Goal: Transaction & Acquisition: Purchase product/service

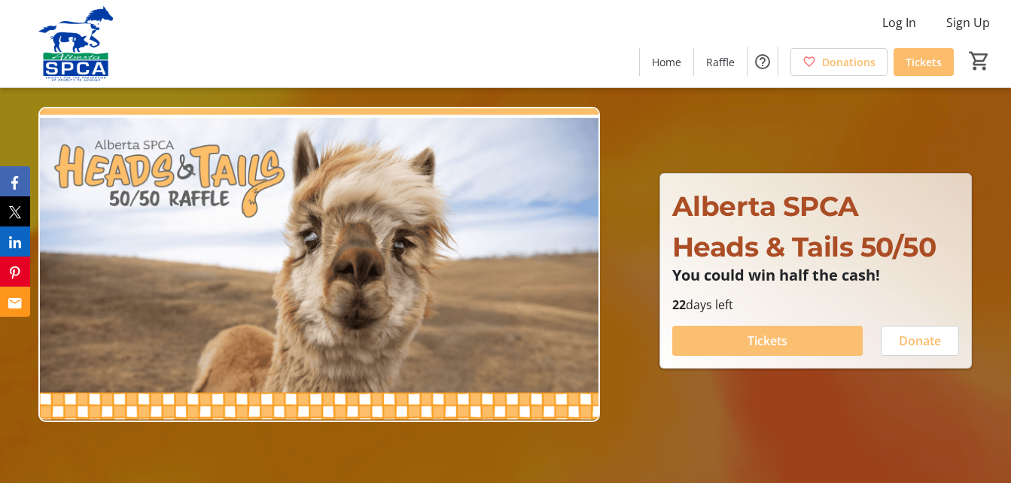
click at [753, 342] on span "Tickets" at bounding box center [768, 341] width 40 height 18
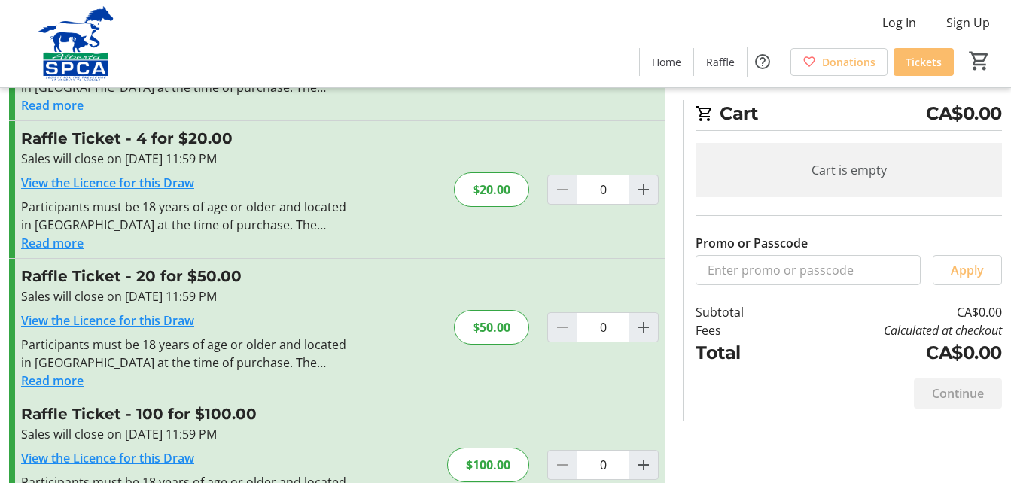
scroll to position [210, 0]
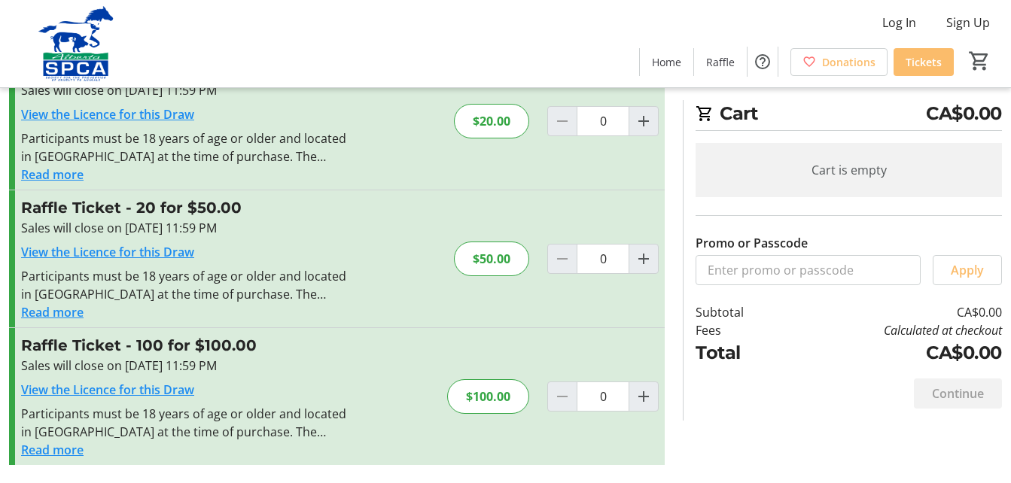
click at [564, 396] on div at bounding box center [562, 397] width 30 height 30
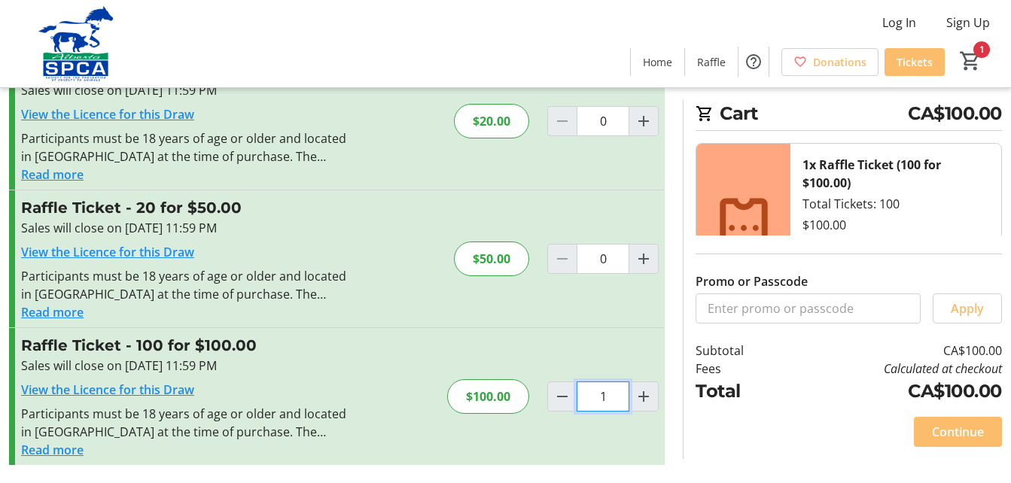
type input "1"
click at [608, 260] on input "0" at bounding box center [603, 259] width 53 height 30
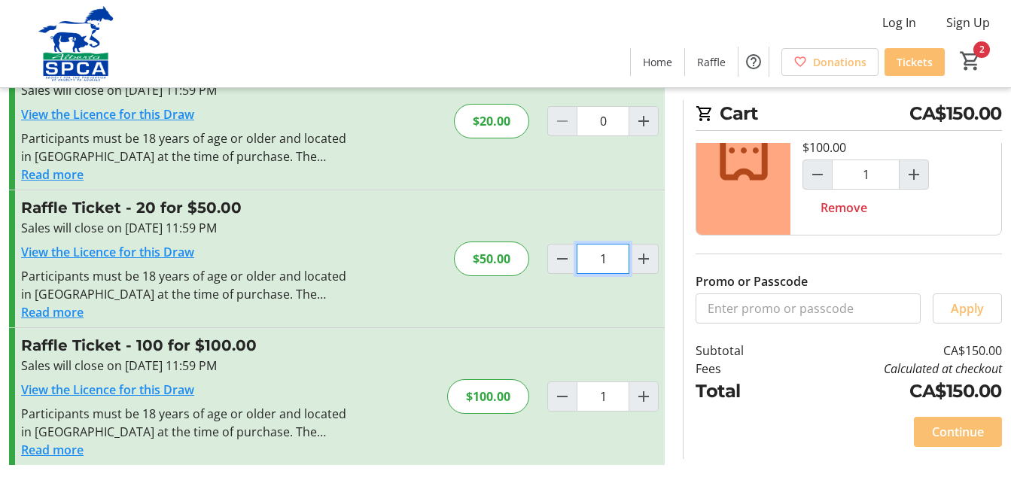
type input "1"
click at [948, 437] on span "Continue" at bounding box center [958, 432] width 52 height 18
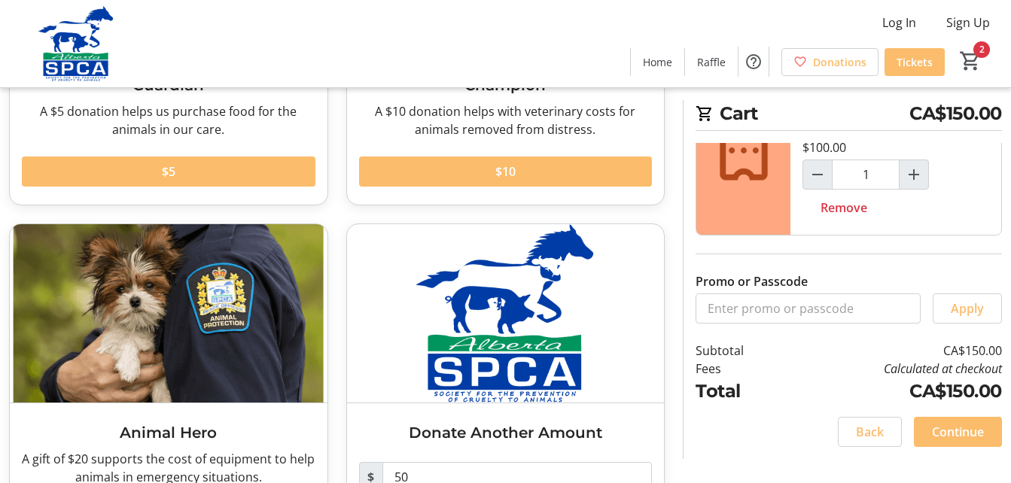
scroll to position [301, 0]
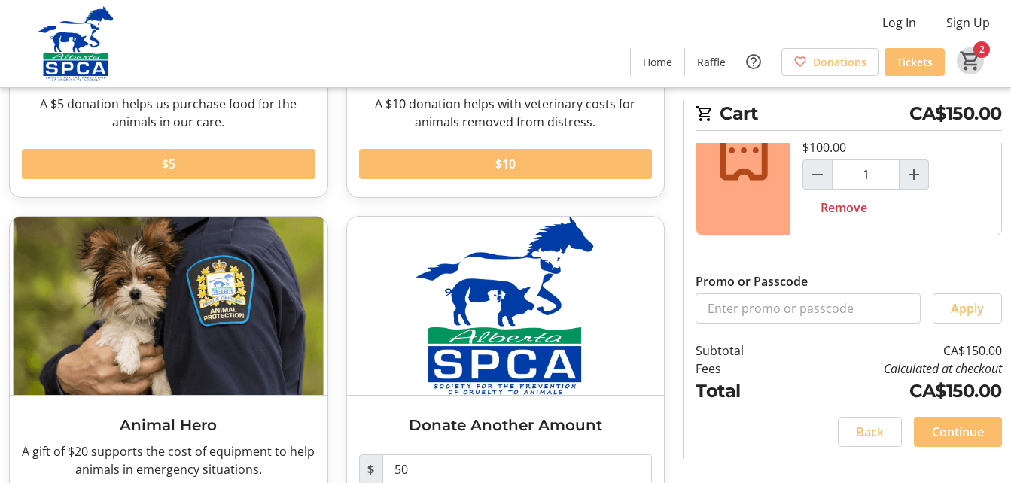
click at [977, 50] on mat-icon "2" at bounding box center [970, 61] width 23 height 23
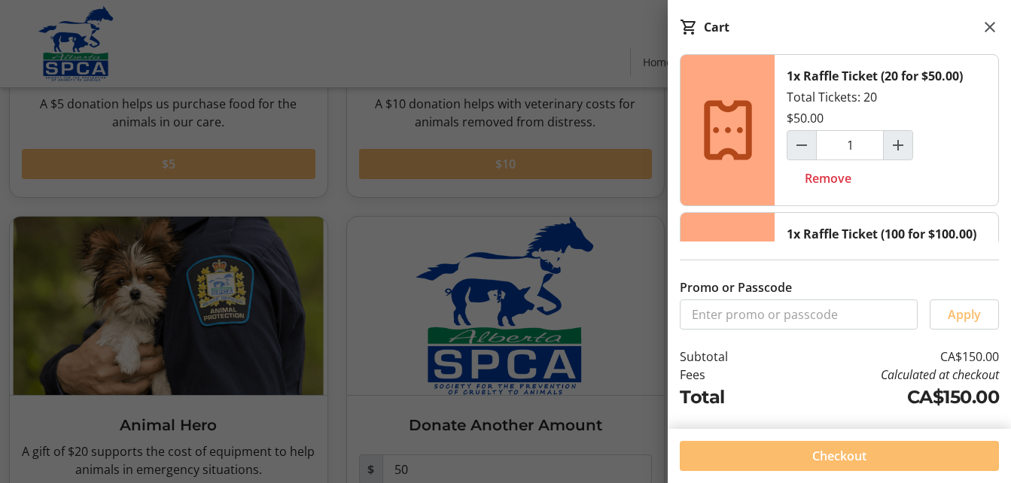
click at [551, 19] on div at bounding box center [505, 134] width 1011 height 871
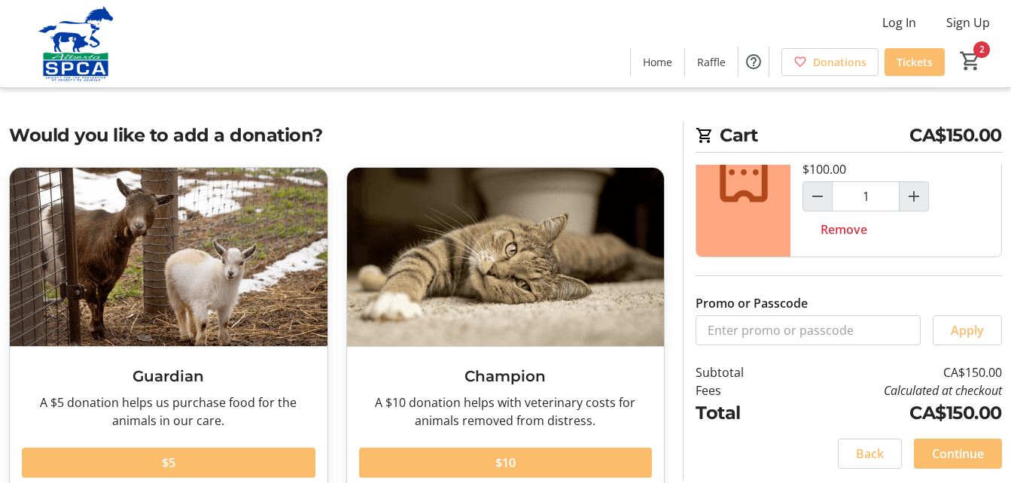
scroll to position [0, 0]
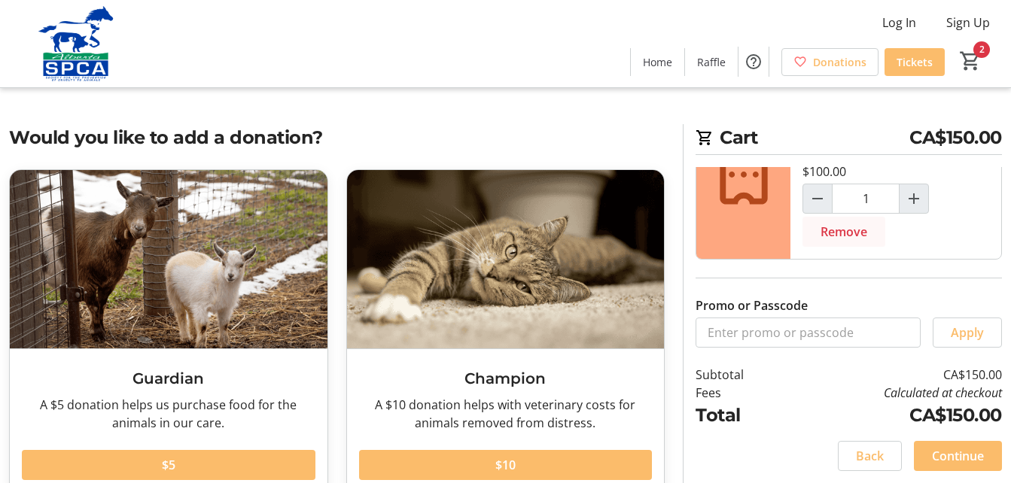
click at [851, 241] on span "Remove" at bounding box center [844, 232] width 47 height 18
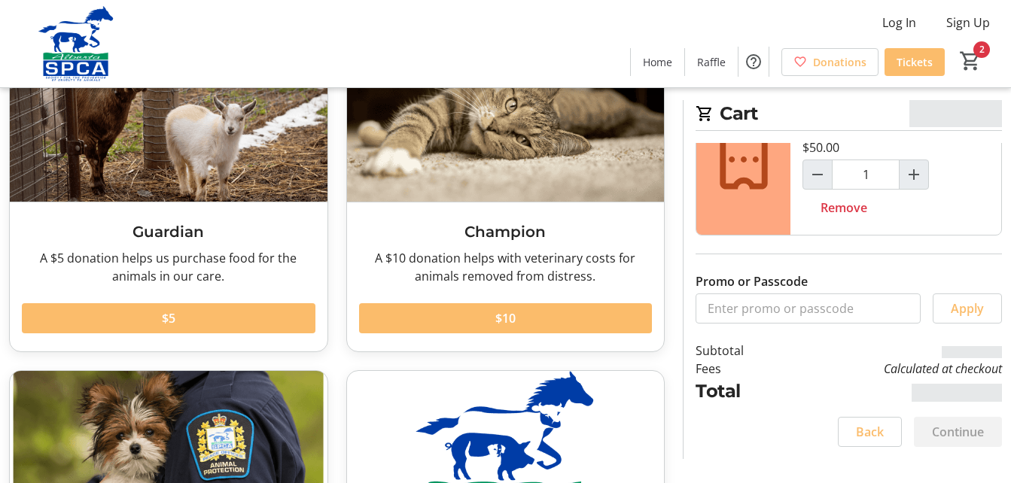
scroll to position [151, 0]
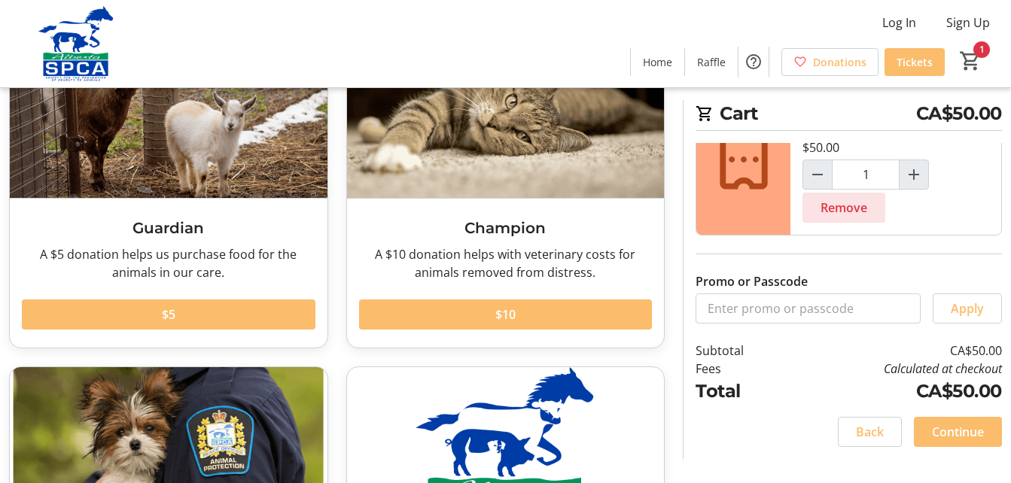
click at [843, 206] on span "Remove" at bounding box center [844, 208] width 47 height 18
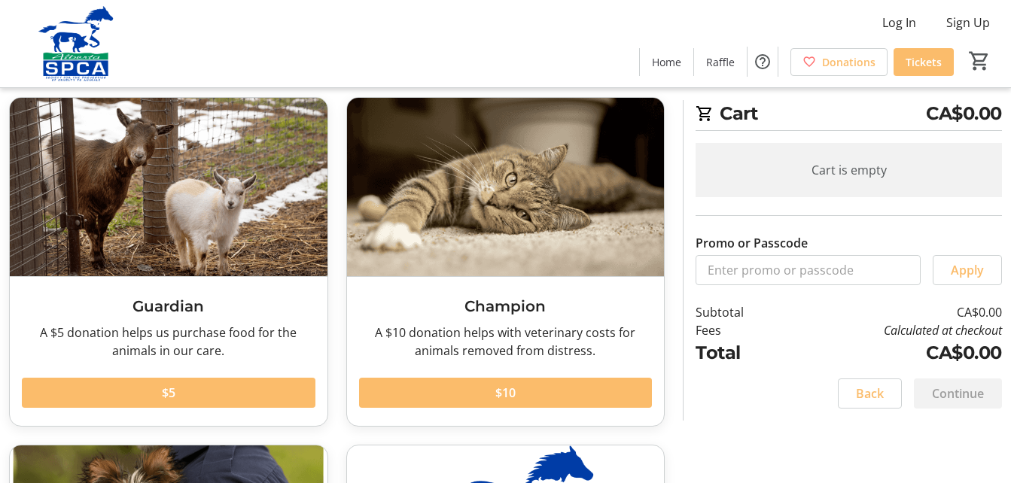
scroll to position [0, 0]
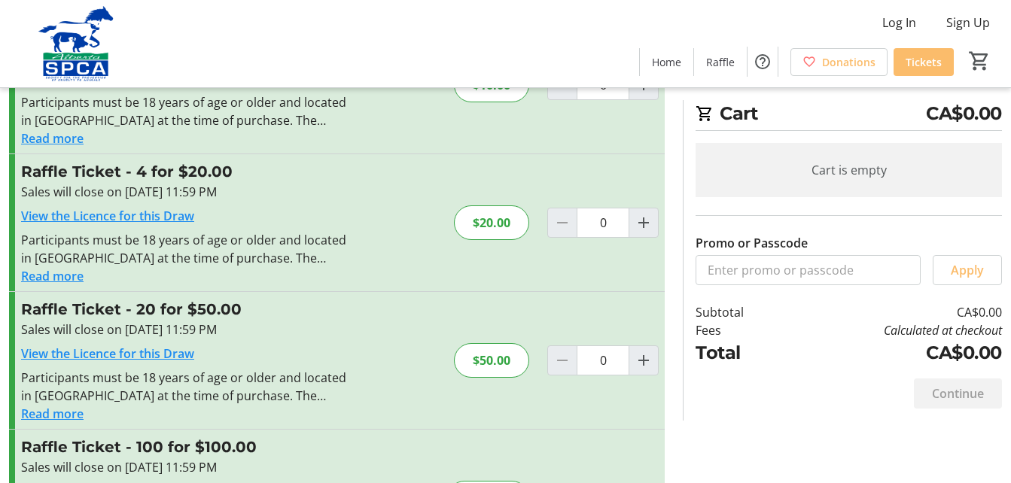
scroll to position [210, 0]
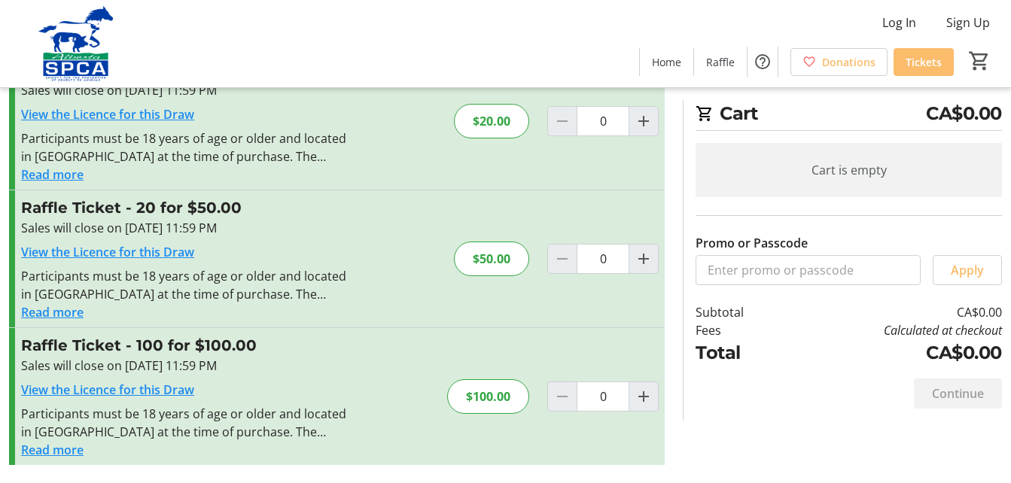
click at [59, 450] on button "Read more" at bounding box center [52, 450] width 62 height 18
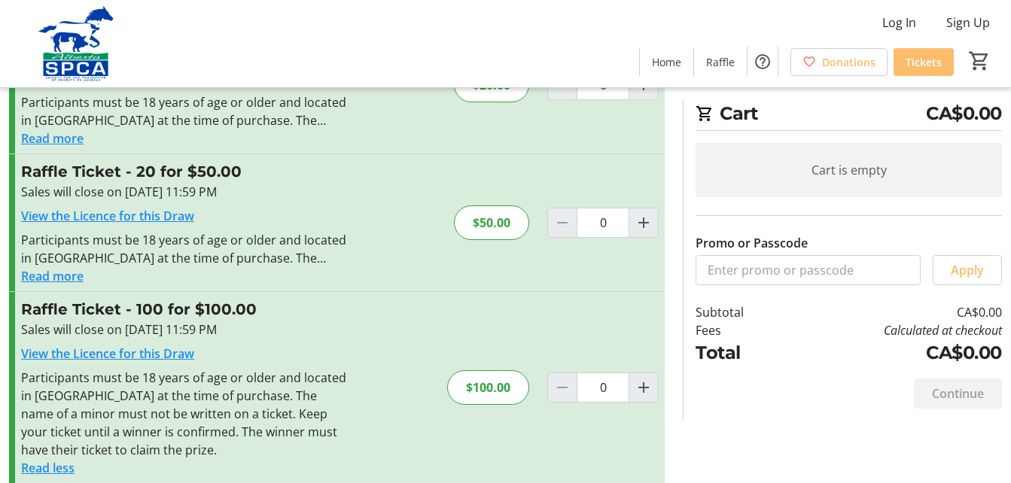
scroll to position [264, 0]
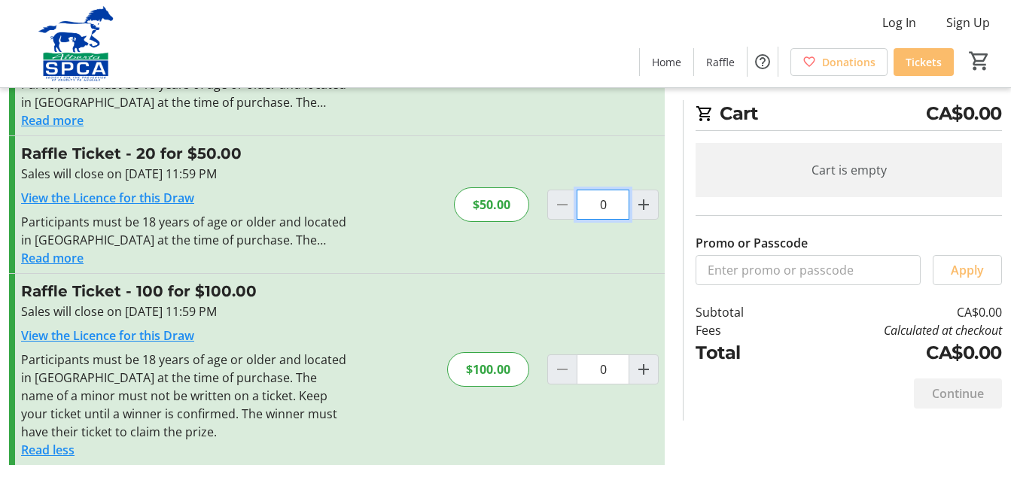
click at [609, 205] on input "0" at bounding box center [603, 205] width 53 height 30
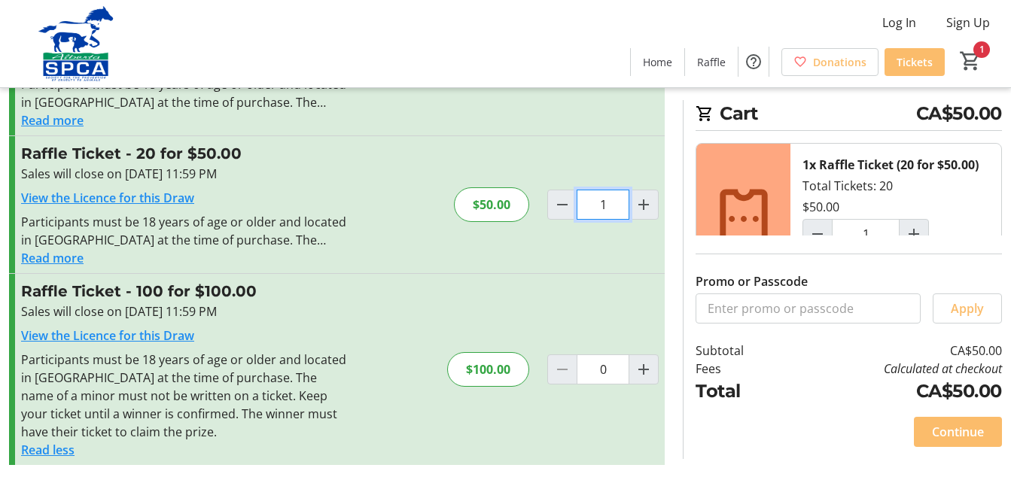
type input "1"
click at [607, 372] on input "0" at bounding box center [603, 370] width 53 height 30
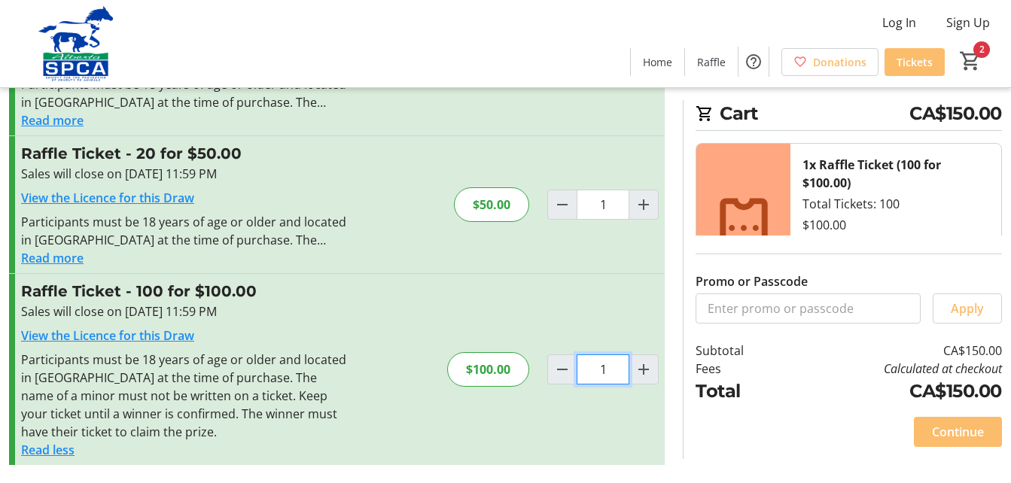
type input "1"
click at [673, 407] on section "Promo or Passcode Apply Raffle Ticket - 1 for $10.00 Sales will close on [DATE]…" at bounding box center [337, 171] width 674 height 623
click at [959, 436] on span "Continue" at bounding box center [958, 432] width 52 height 18
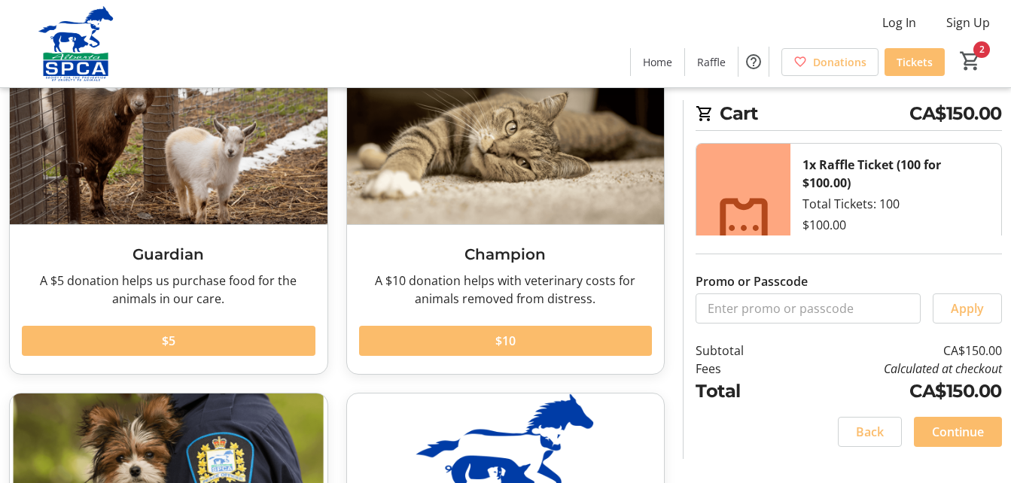
scroll to position [226, 0]
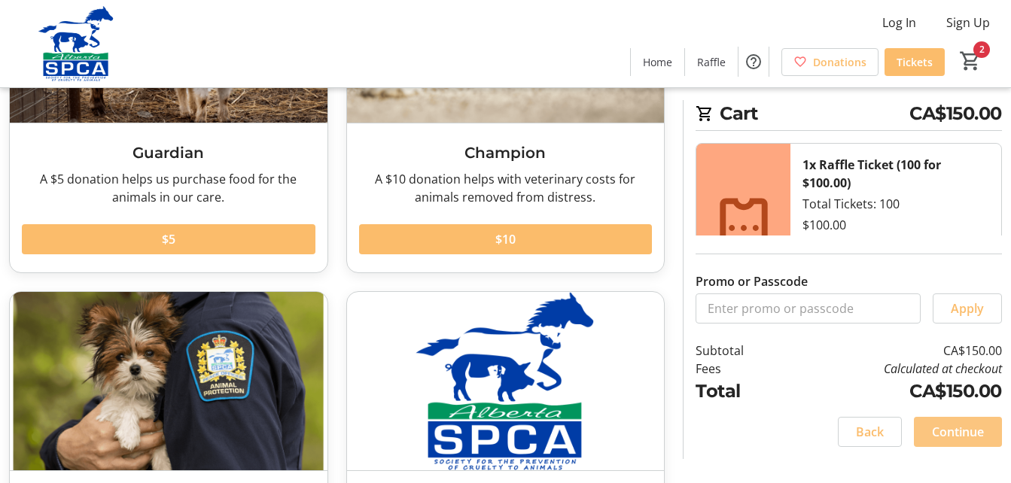
click at [949, 434] on span "Continue" at bounding box center [958, 432] width 52 height 18
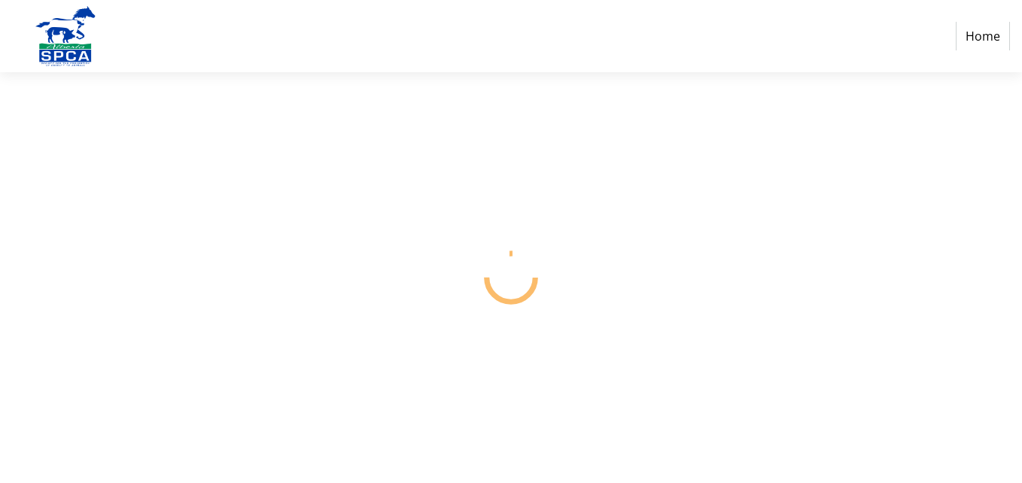
select select "CA"
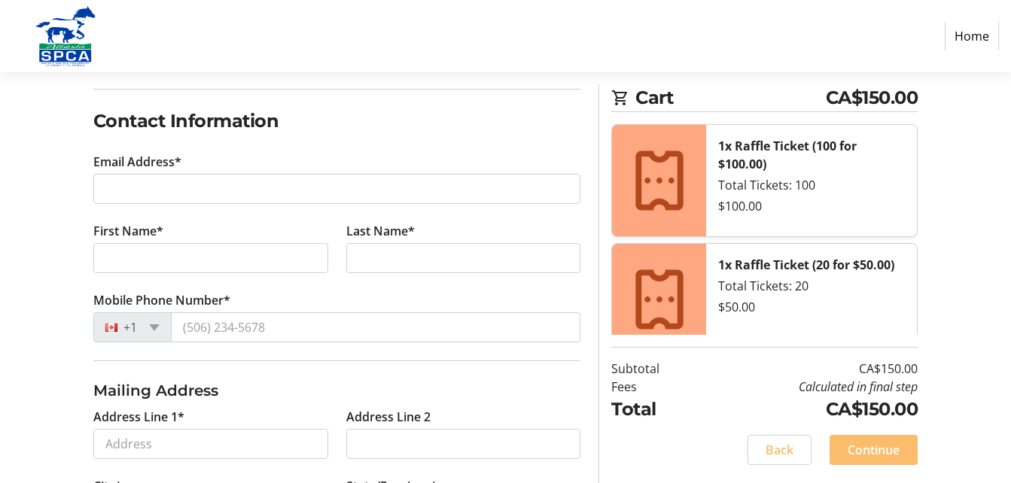
click at [577, 40] on nav "Home" at bounding box center [505, 36] width 1011 height 72
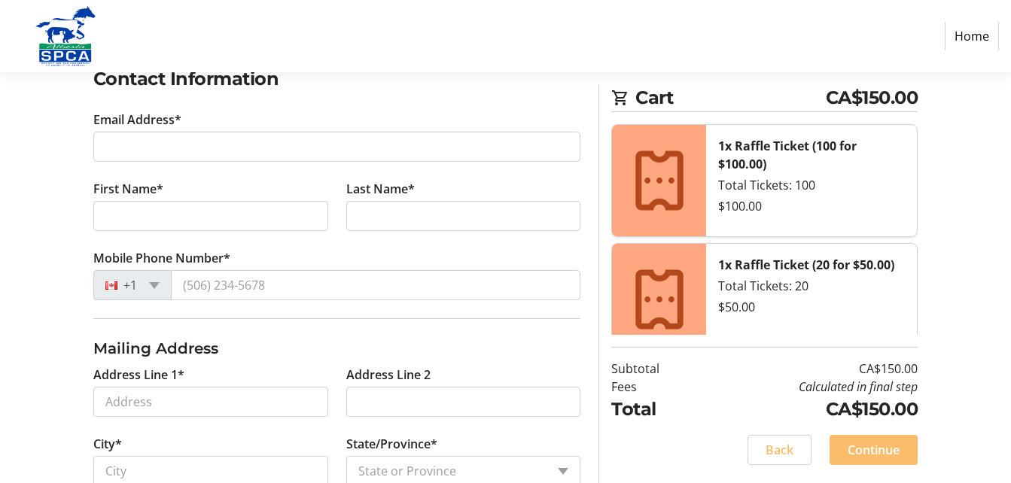
scroll to position [245, 0]
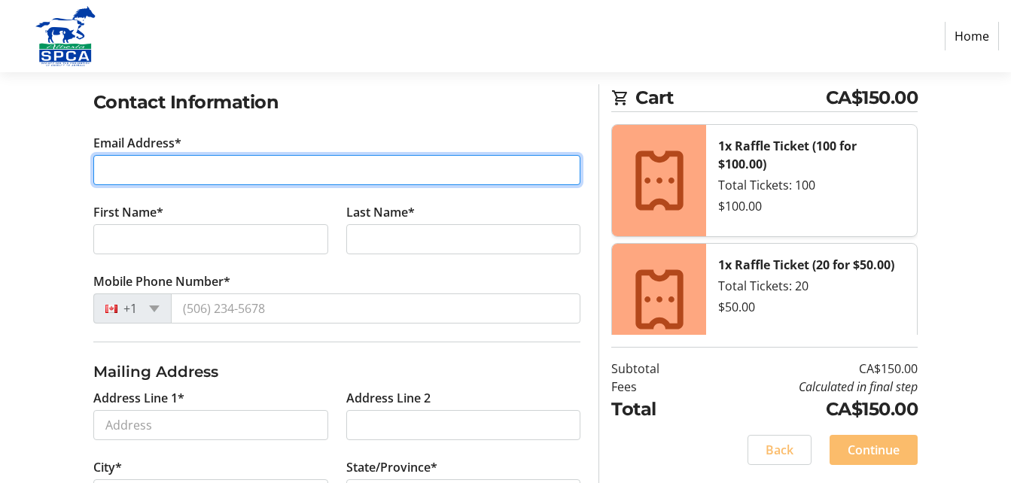
click at [116, 170] on input "Email Address*" at bounding box center [337, 170] width 488 height 30
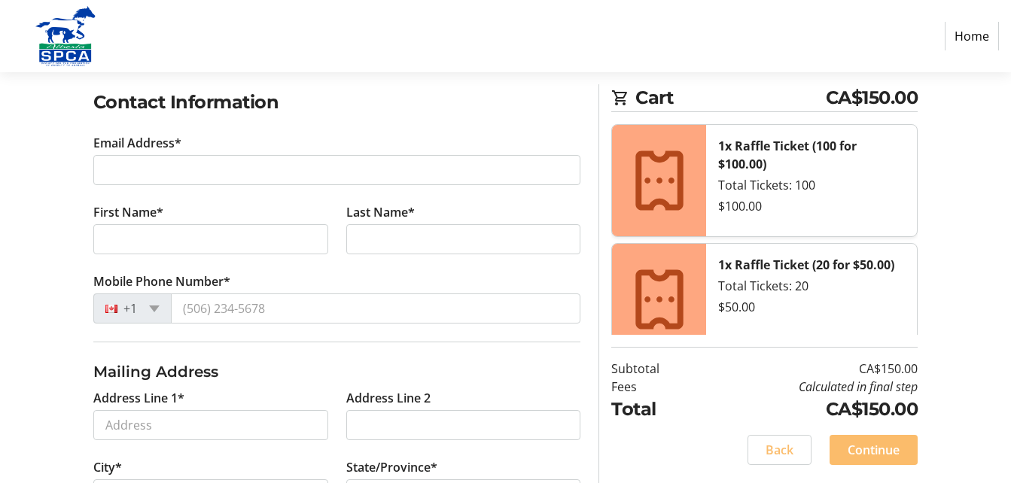
click at [401, 115] on h2 "Contact Information" at bounding box center [337, 102] width 488 height 27
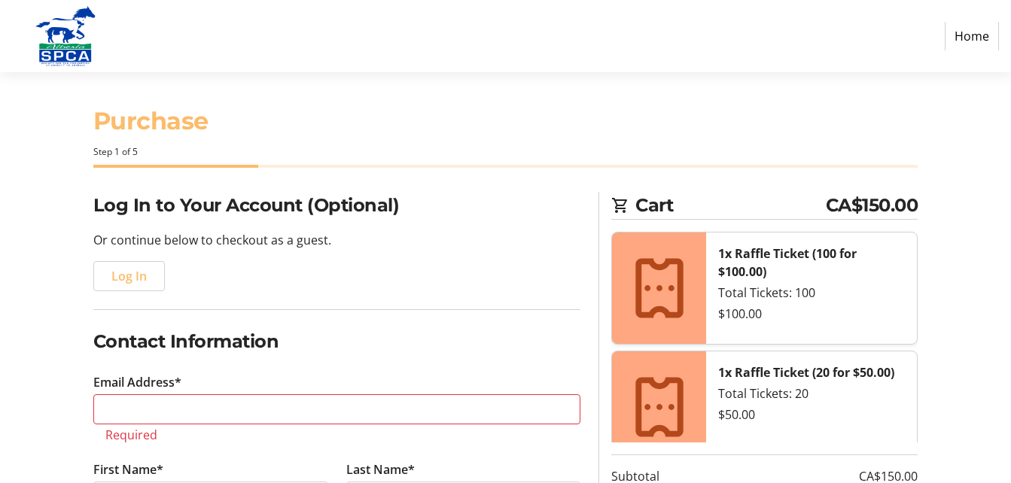
scroll to position [0, 0]
